Goal: Task Accomplishment & Management: Complete application form

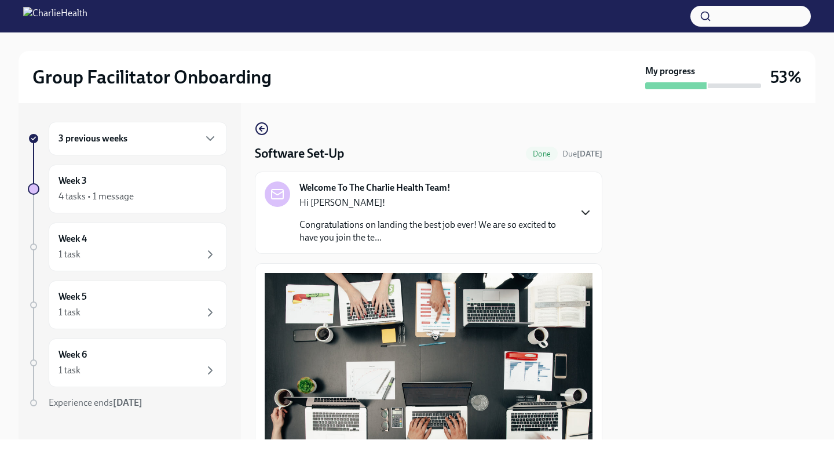
click at [579, 206] on icon "button" at bounding box center [586, 213] width 14 height 14
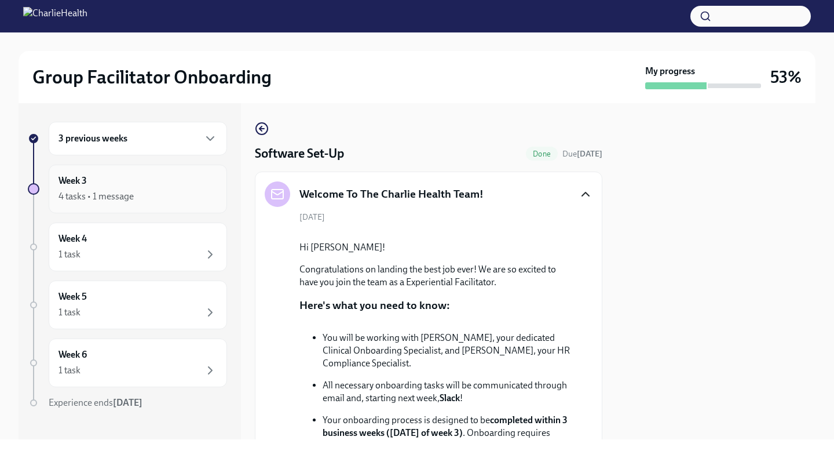
click at [137, 194] on div "4 tasks • 1 message" at bounding box center [138, 196] width 159 height 14
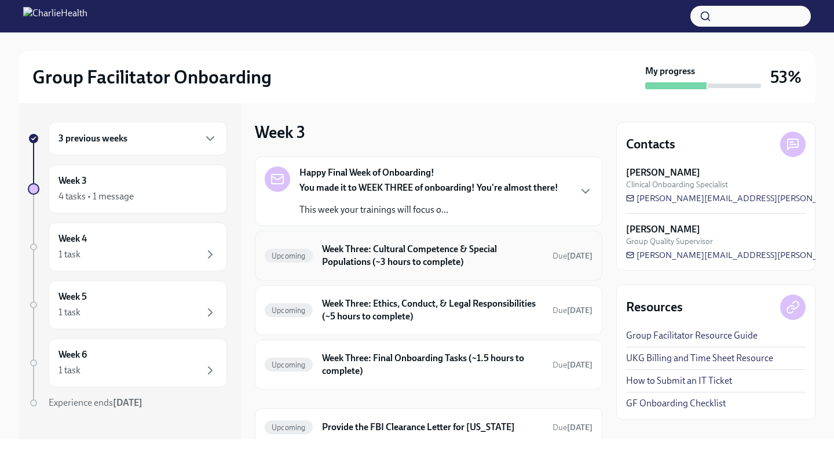
click at [422, 244] on div "Happy Final Week of Onboarding! You made it to WEEK THREE of onboarding! You're…" at bounding box center [429, 272] width 348 height 233
click at [415, 199] on div "You made it to WEEK THREE of onboarding! You're almost there! This week your tr…" at bounding box center [429, 198] width 259 height 35
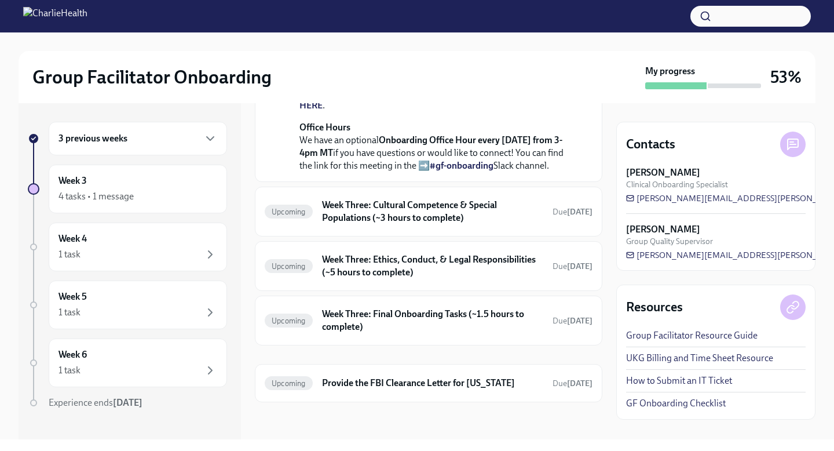
scroll to position [505, 0]
click at [373, 213] on h6 "Week Three: Cultural Competence & Special Populations (~3 hours to complete)" at bounding box center [432, 211] width 221 height 25
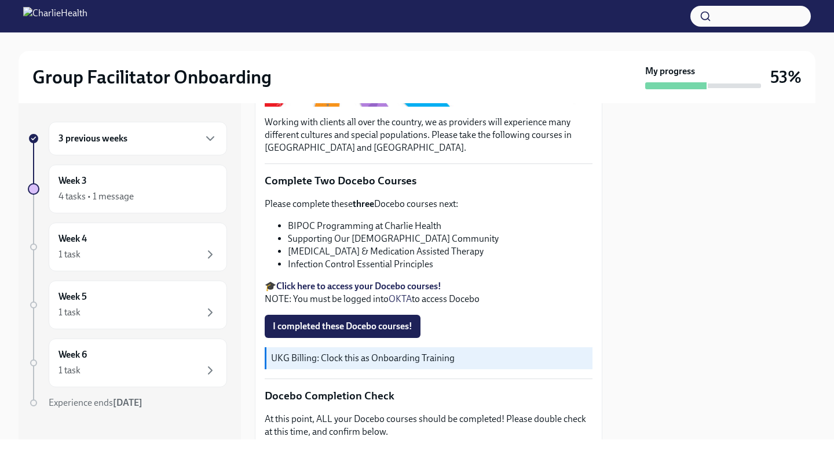
scroll to position [305, 0]
click at [351, 320] on span "I completed these Docebo courses!" at bounding box center [343, 326] width 140 height 12
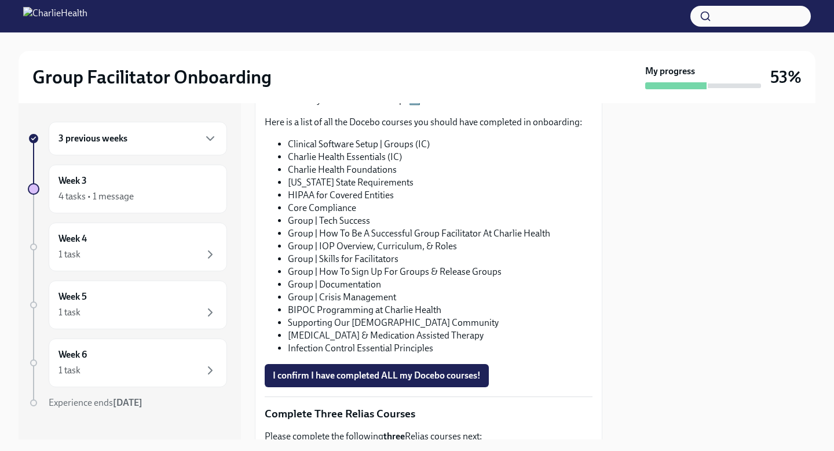
scroll to position [661, 0]
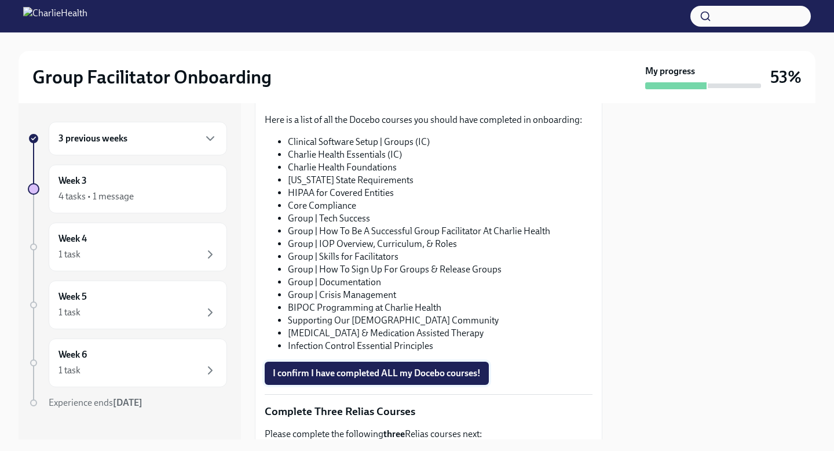
click at [366, 370] on span "I confirm I have completed ALL my Docebo courses!" at bounding box center [377, 373] width 208 height 12
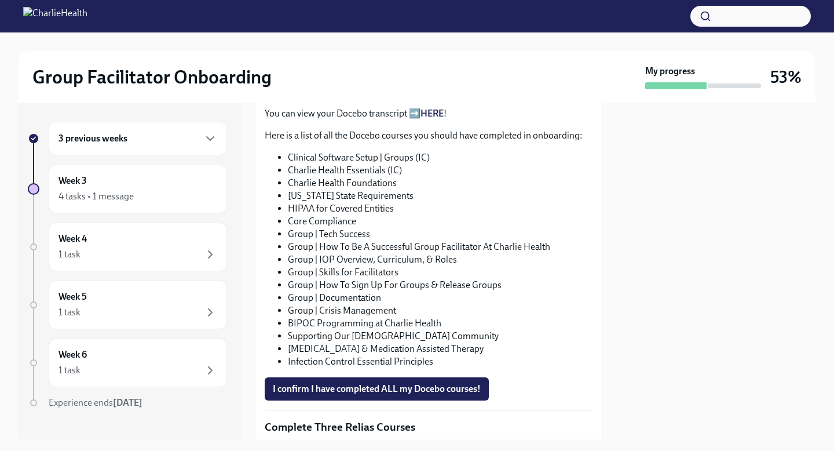
scroll to position [639, 0]
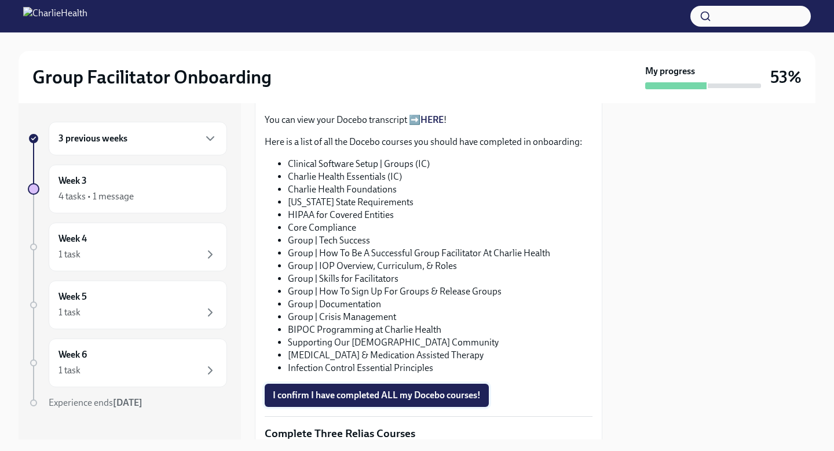
click at [338, 395] on span "I confirm I have completed ALL my Docebo courses!" at bounding box center [377, 395] width 208 height 12
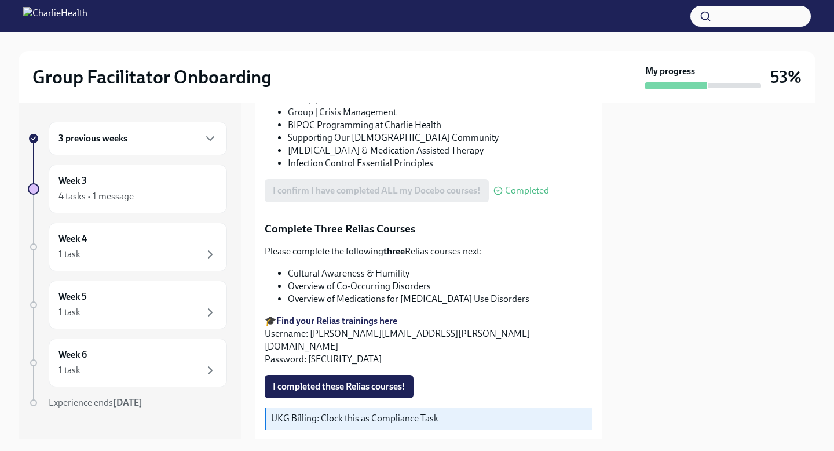
scroll to position [855, 0]
